Goal: Find specific page/section

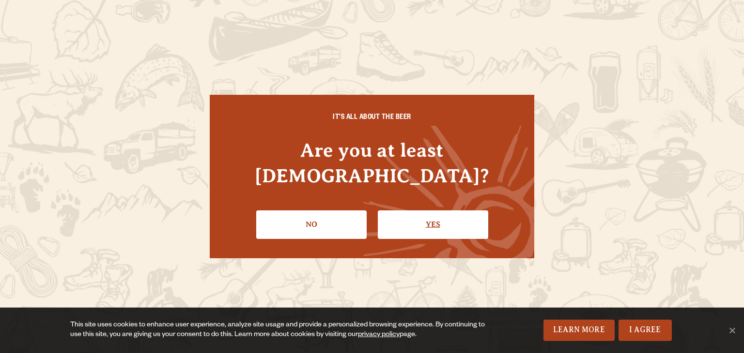
click at [422, 211] on link "Yes" at bounding box center [433, 225] width 110 height 28
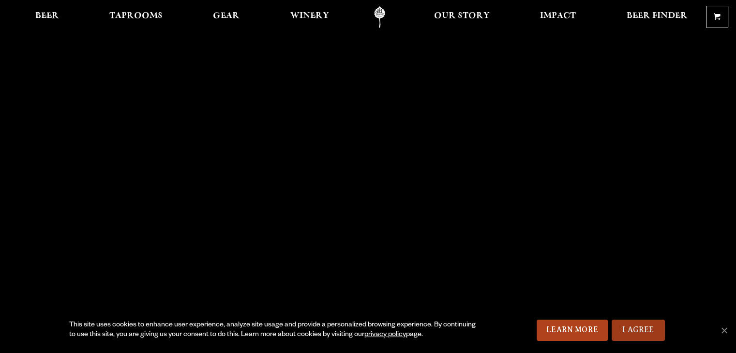
click at [645, 329] on link "I Agree" at bounding box center [638, 330] width 53 height 21
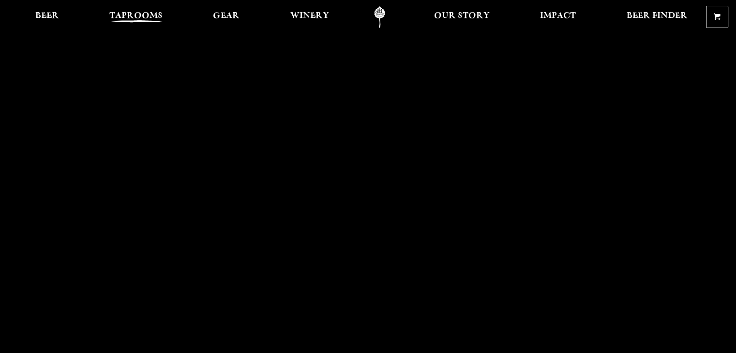
click at [148, 15] on span "Taprooms" at bounding box center [135, 16] width 53 height 8
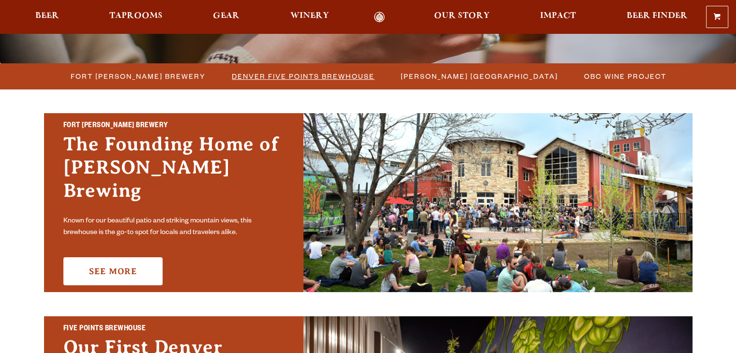
scroll to position [290, 0]
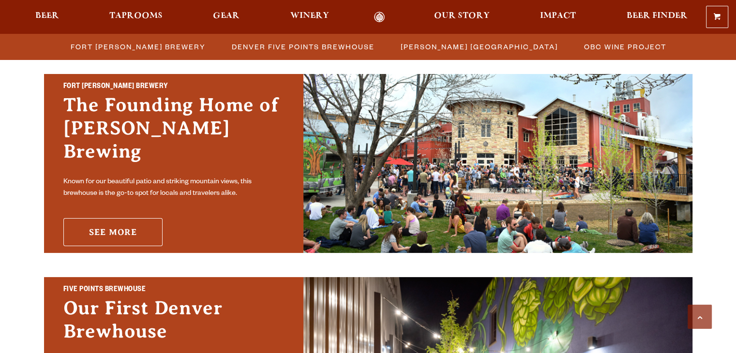
click at [101, 225] on link "See More" at bounding box center [112, 232] width 99 height 28
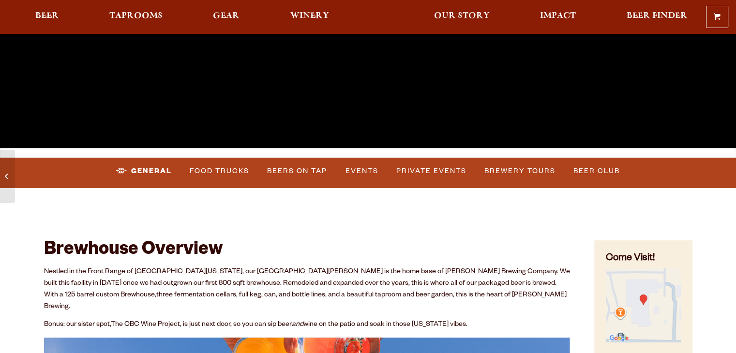
scroll to position [290, 0]
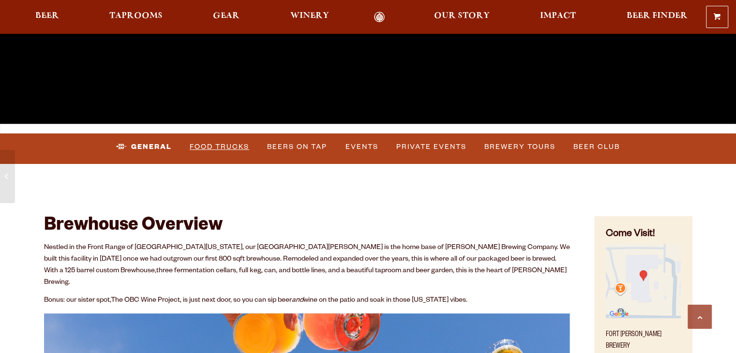
click at [218, 148] on link "Food Trucks" at bounding box center [219, 147] width 67 height 22
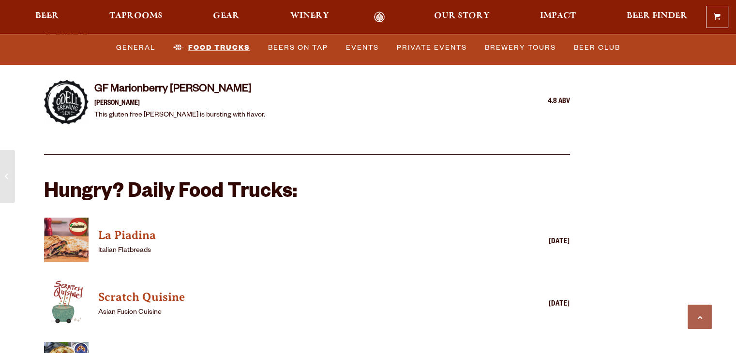
scroll to position [2275, 0]
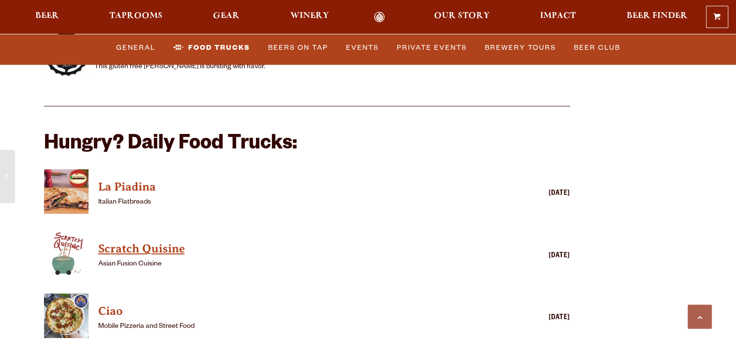
click at [146, 242] on h4 "Scratch Quisine" at bounding box center [293, 249] width 390 height 15
